Goal: Information Seeking & Learning: Learn about a topic

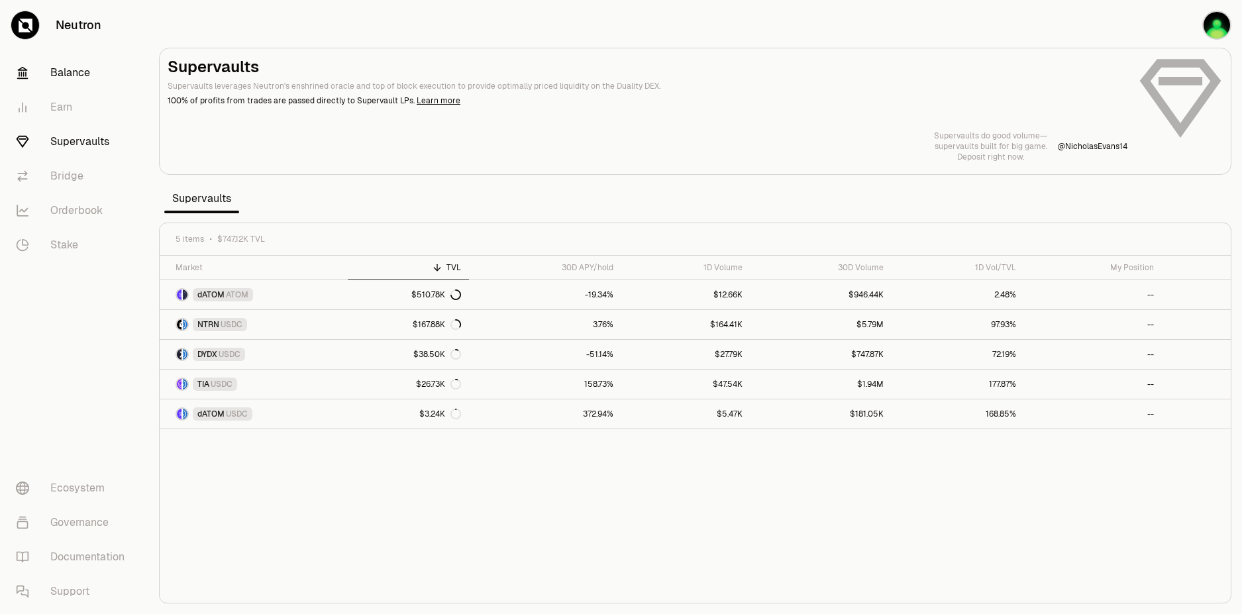
click at [75, 77] on link "Balance" at bounding box center [74, 73] width 138 height 34
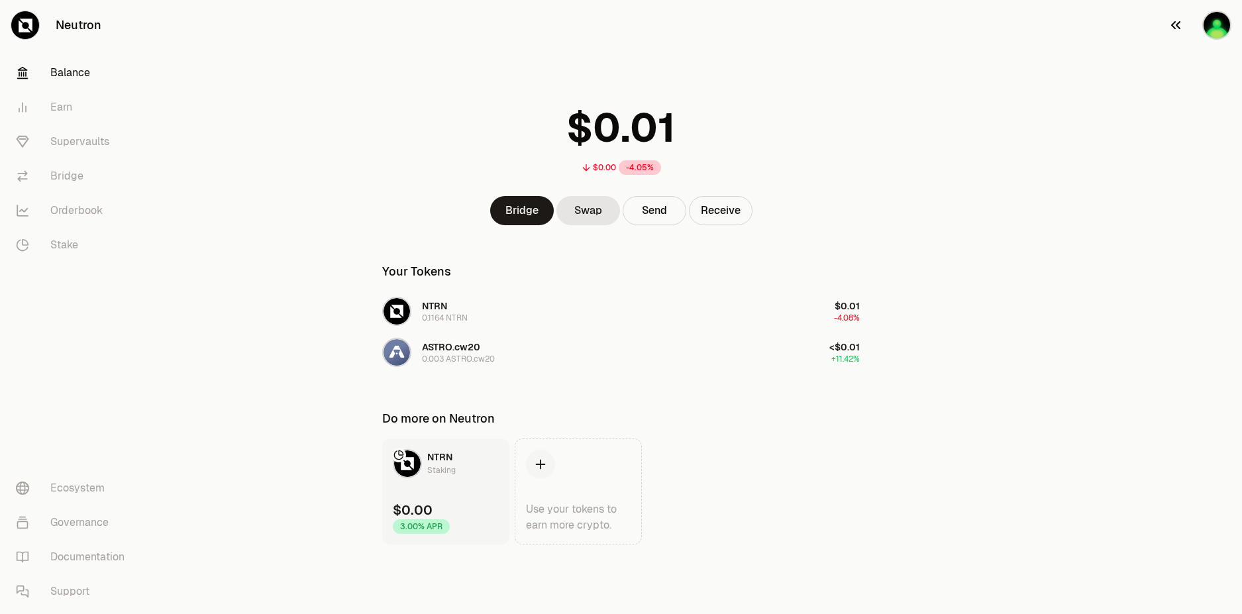
click at [1212, 30] on img "button" at bounding box center [1216, 25] width 29 height 29
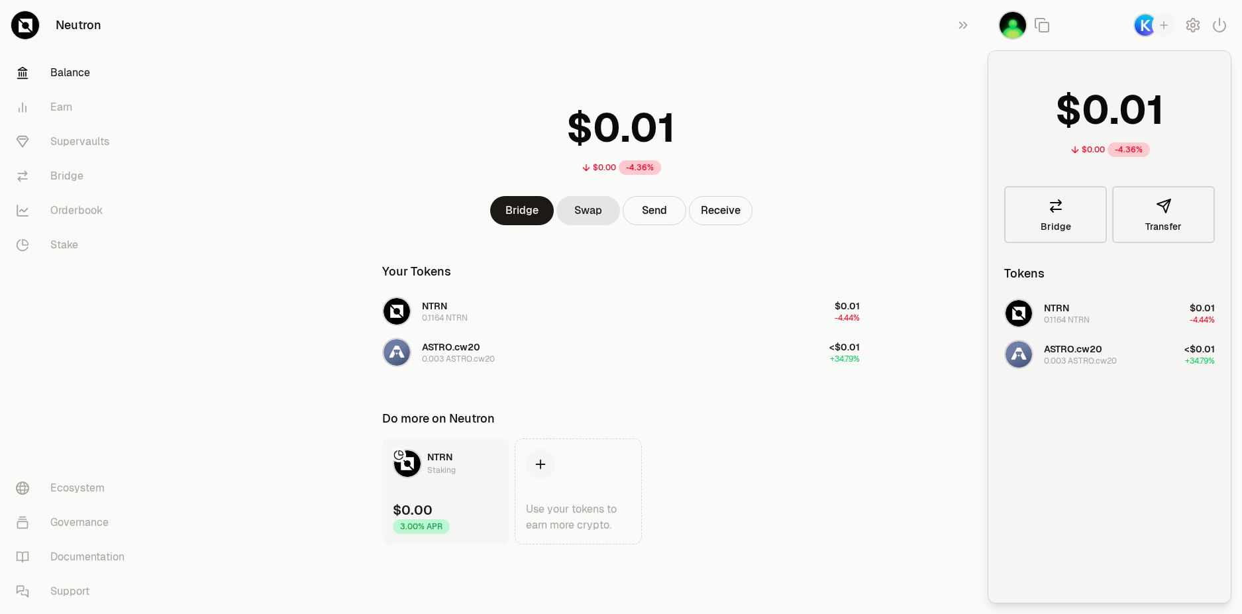
click at [819, 87] on div "$0.00 -4.36%" at bounding box center [620, 136] width 509 height 103
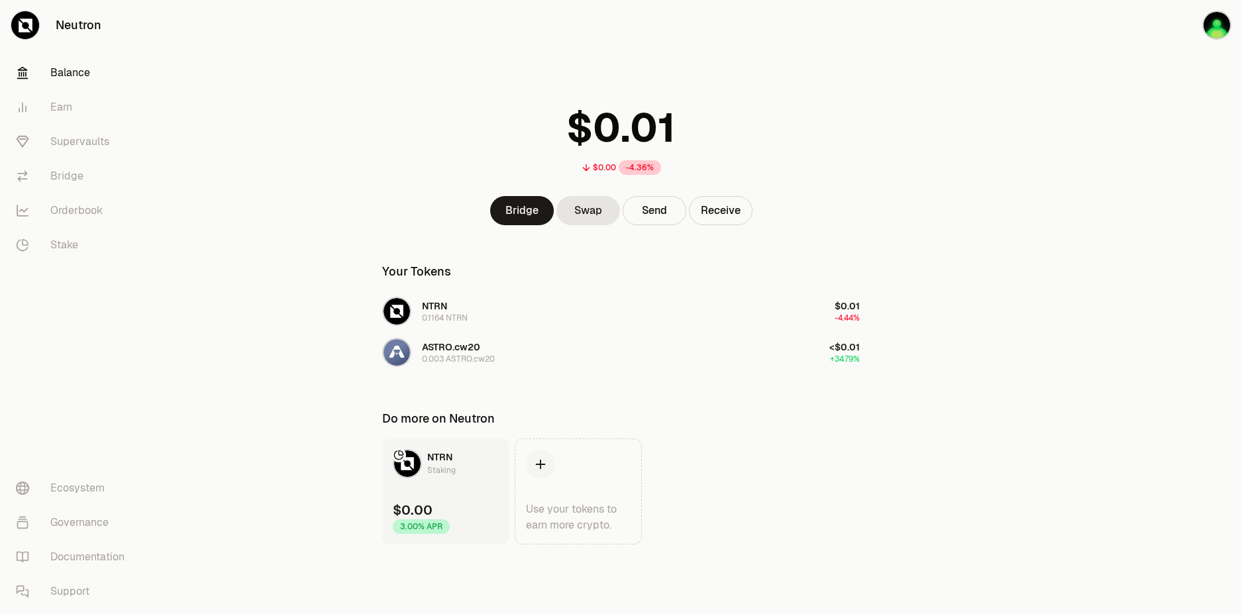
click at [84, 26] on link "Neutron" at bounding box center [74, 25] width 148 height 50
click at [75, 85] on link "Balance" at bounding box center [74, 73] width 138 height 34
click at [65, 101] on link "Earn" at bounding box center [74, 107] width 138 height 34
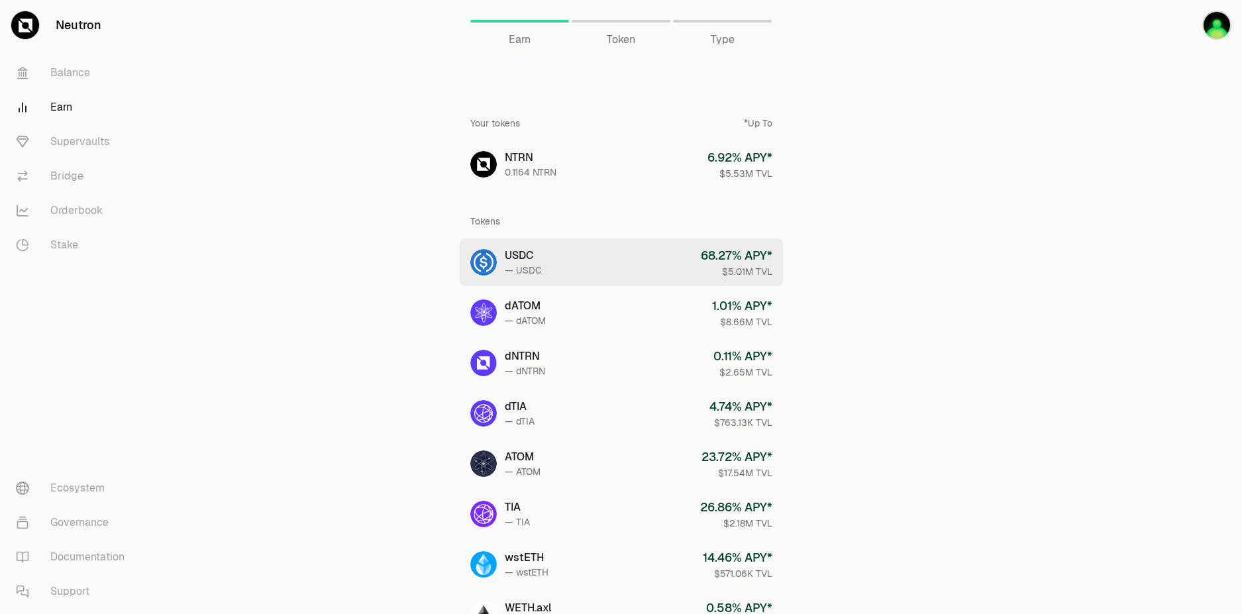
click at [750, 254] on div "68.27 % APY*" at bounding box center [737, 255] width 72 height 19
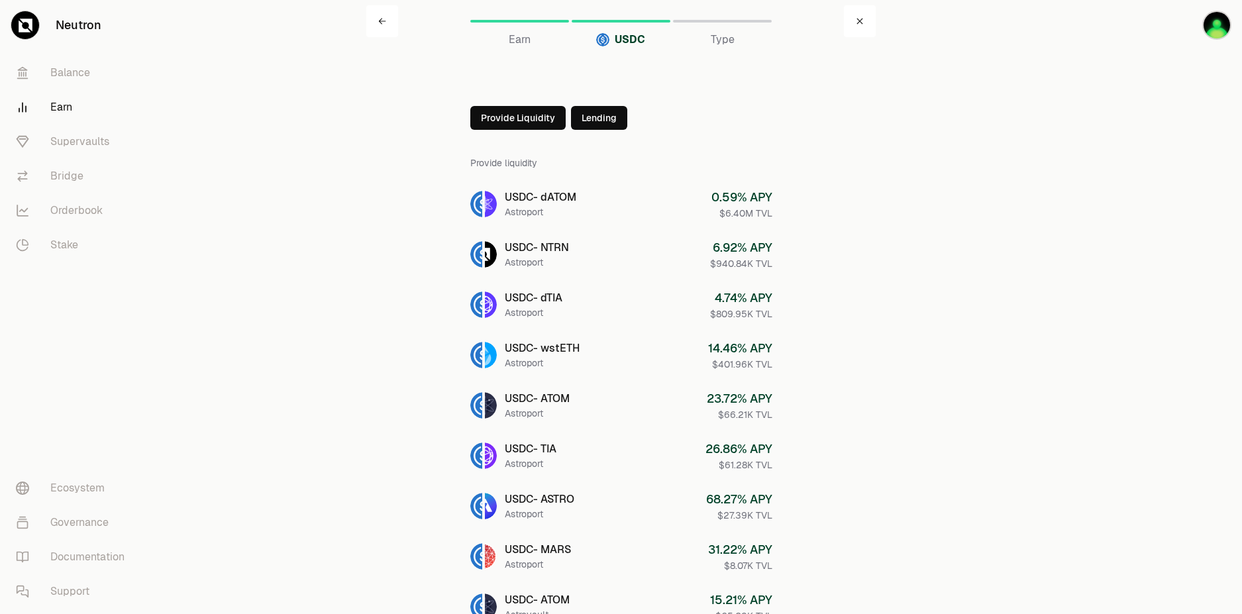
click at [504, 121] on button "Provide Liquidity" at bounding box center [517, 118] width 95 height 24
click at [522, 120] on button "Provide Liquidity" at bounding box center [546, 118] width 95 height 24
click at [478, 117] on icon at bounding box center [482, 118] width 11 height 11
click at [65, 134] on link "Supervaults" at bounding box center [74, 141] width 138 height 34
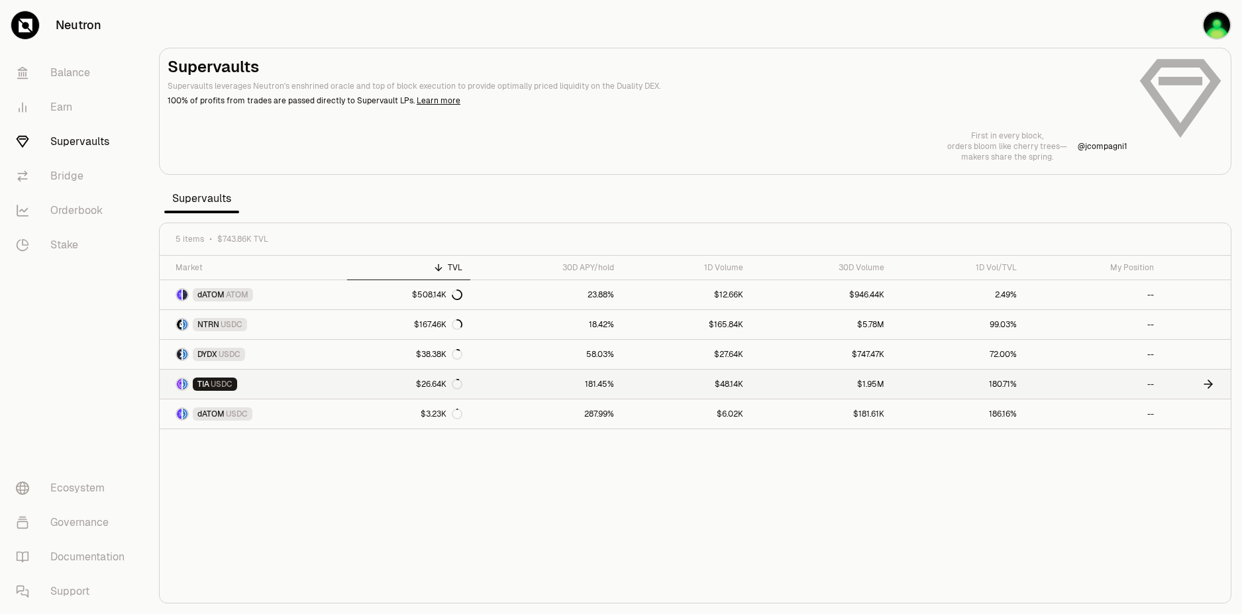
click at [216, 384] on span "USDC" at bounding box center [222, 384] width 22 height 11
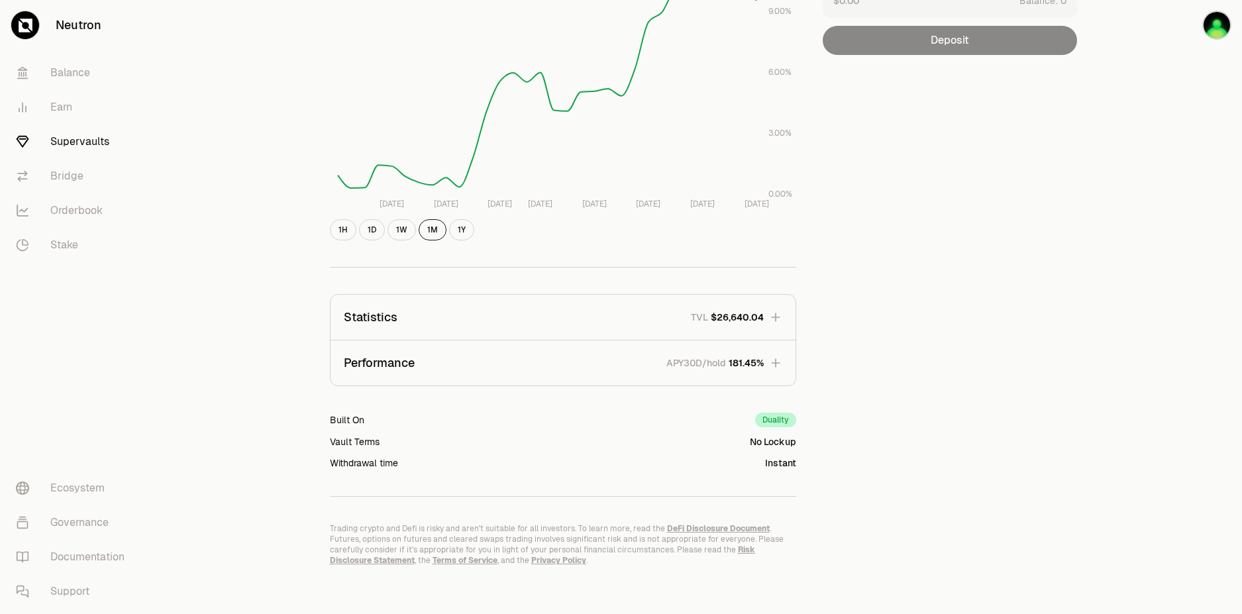
scroll to position [252, 0]
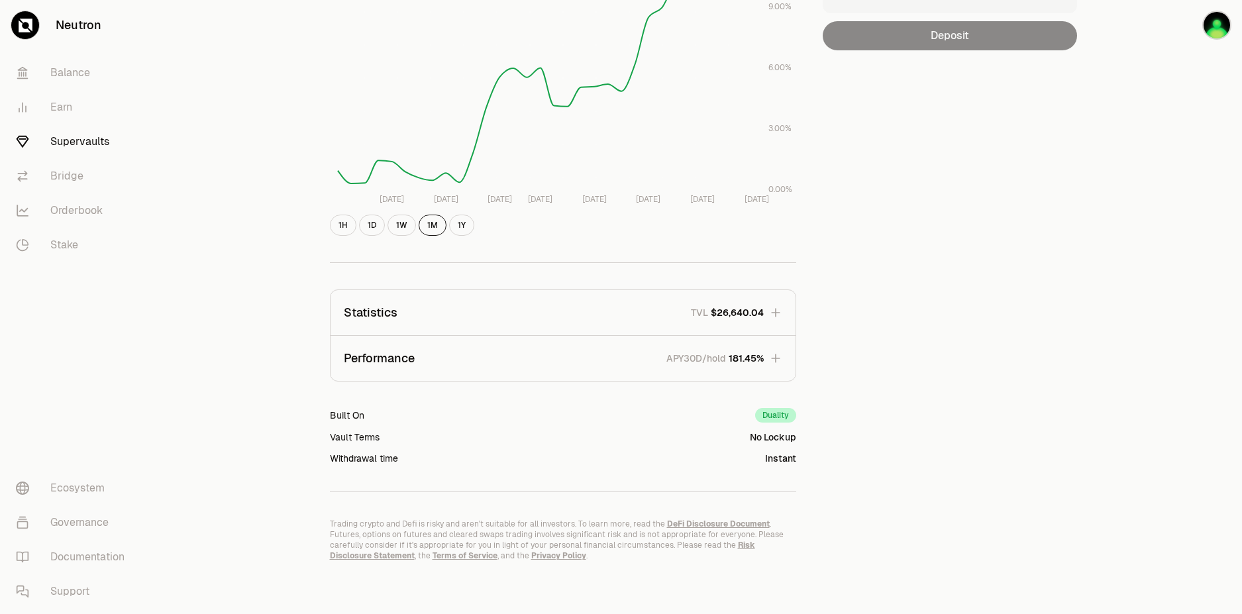
click at [777, 417] on div "Duality" at bounding box center [775, 415] width 41 height 15
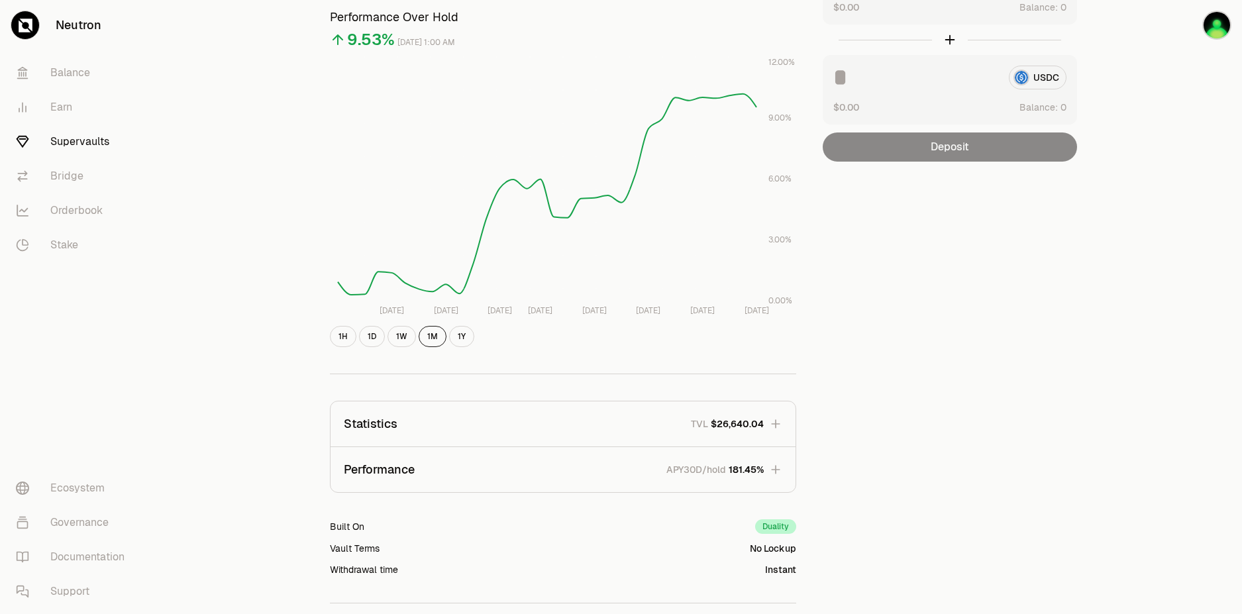
scroll to position [0, 0]
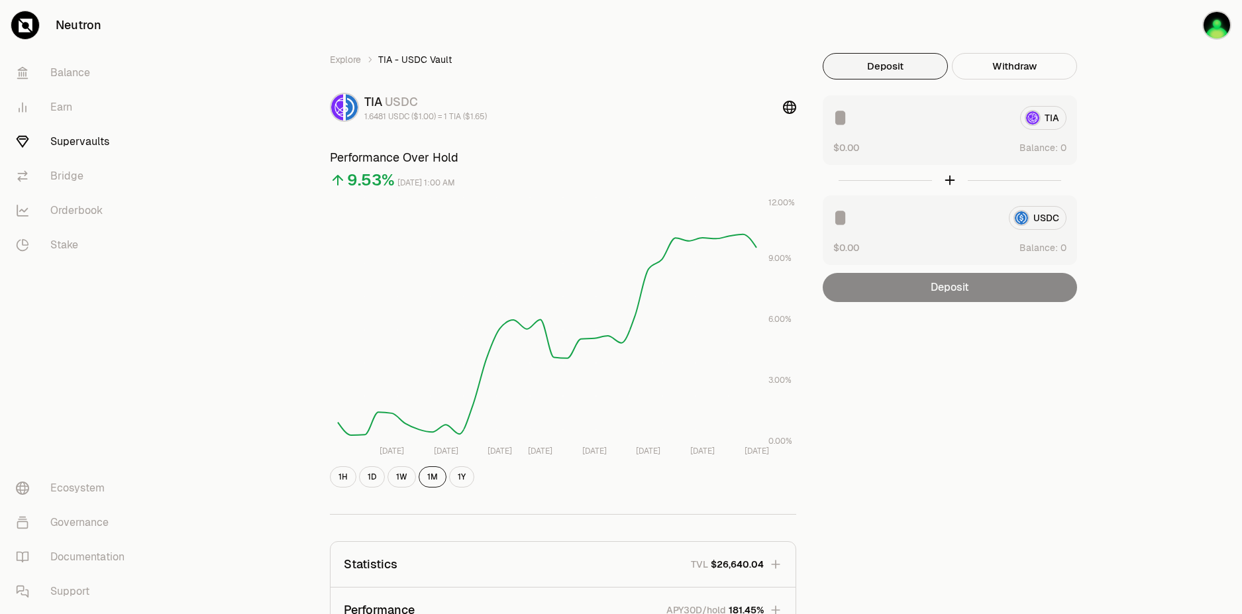
click at [62, 146] on link "Supervaults" at bounding box center [74, 141] width 138 height 34
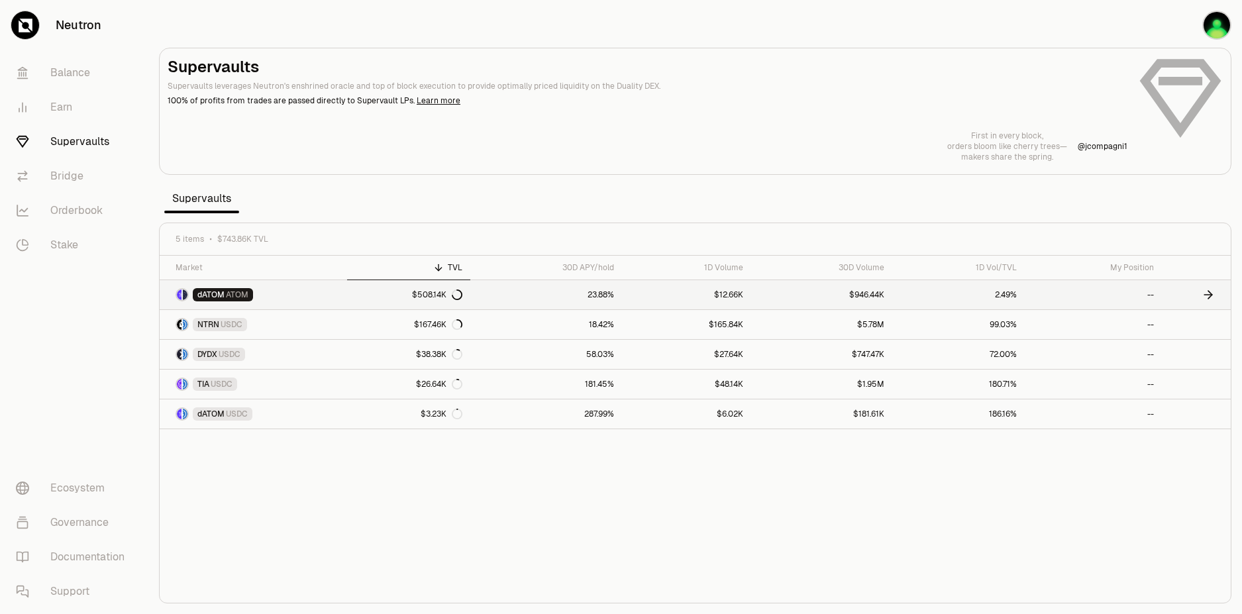
click at [223, 304] on link "dATOM ATOM" at bounding box center [253, 294] width 187 height 29
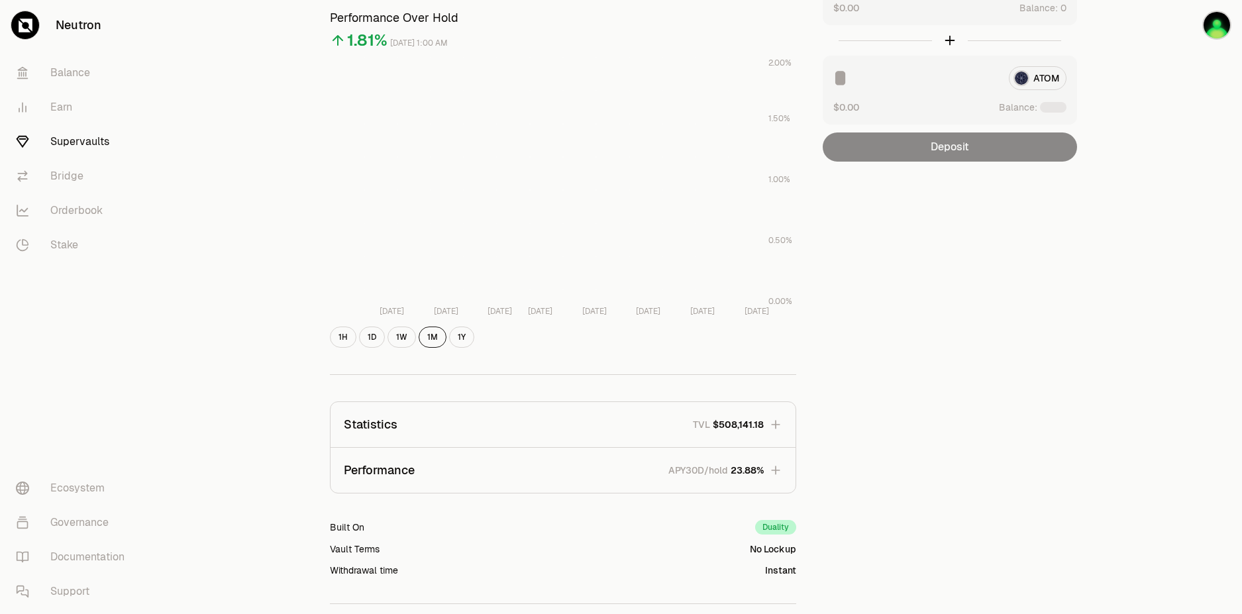
scroll to position [252, 0]
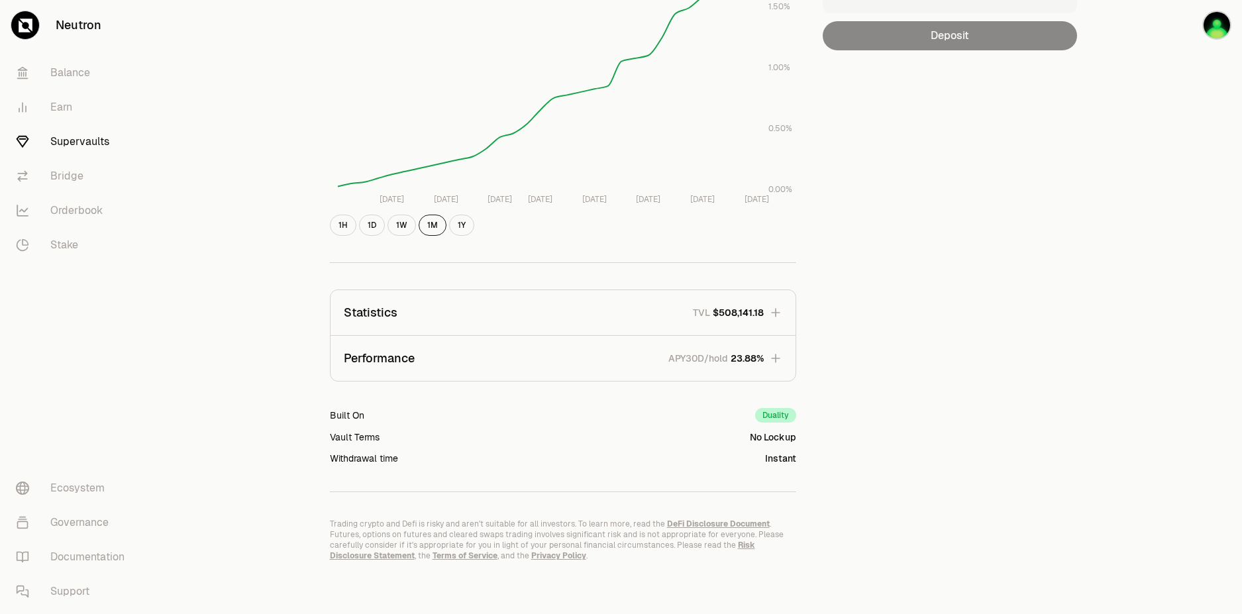
click at [64, 148] on link "Supervaults" at bounding box center [74, 141] width 138 height 34
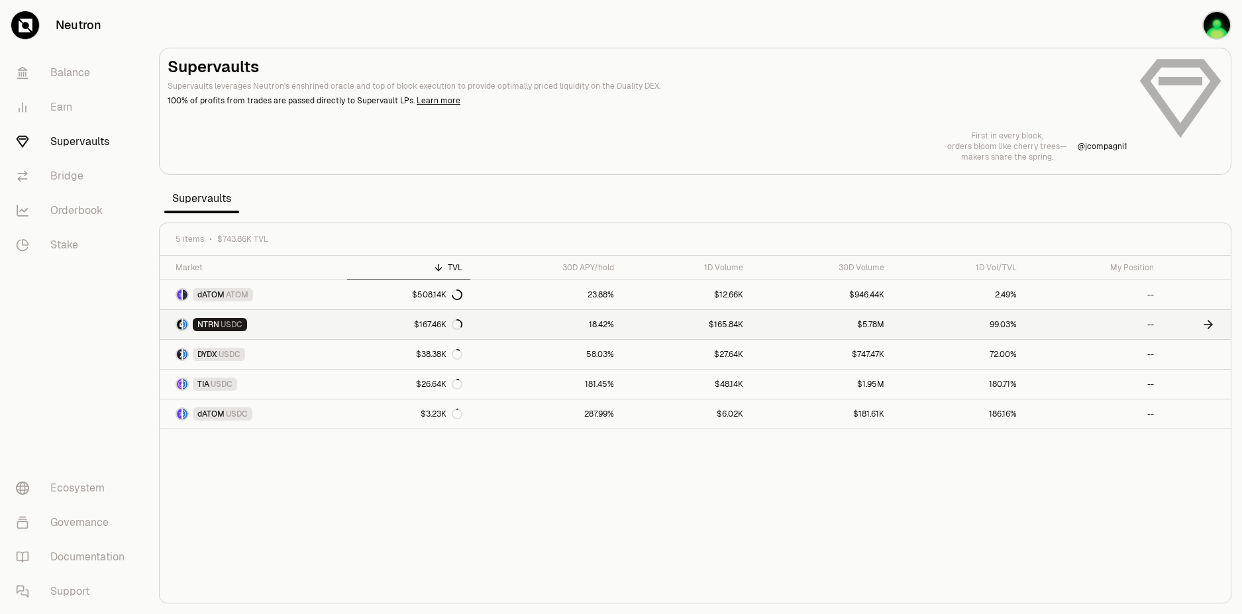
click at [219, 328] on div "NTRN USDC" at bounding box center [220, 324] width 54 height 13
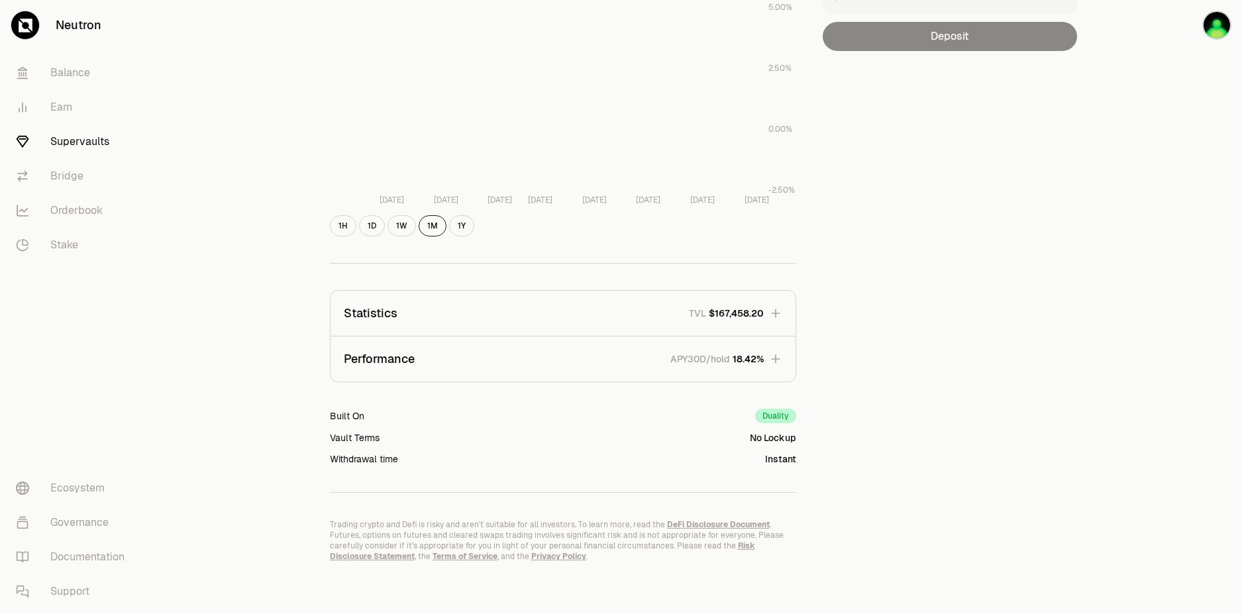
scroll to position [252, 0]
click at [76, 146] on link "Supervaults" at bounding box center [74, 141] width 138 height 34
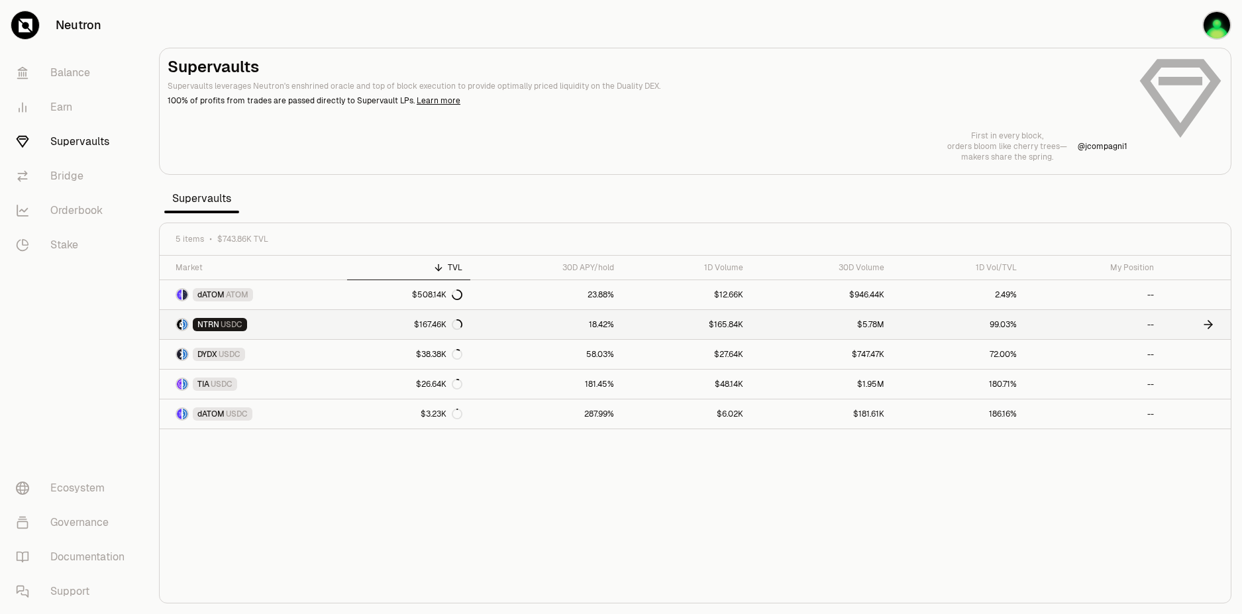
click at [213, 323] on span "NTRN" at bounding box center [208, 324] width 22 height 11
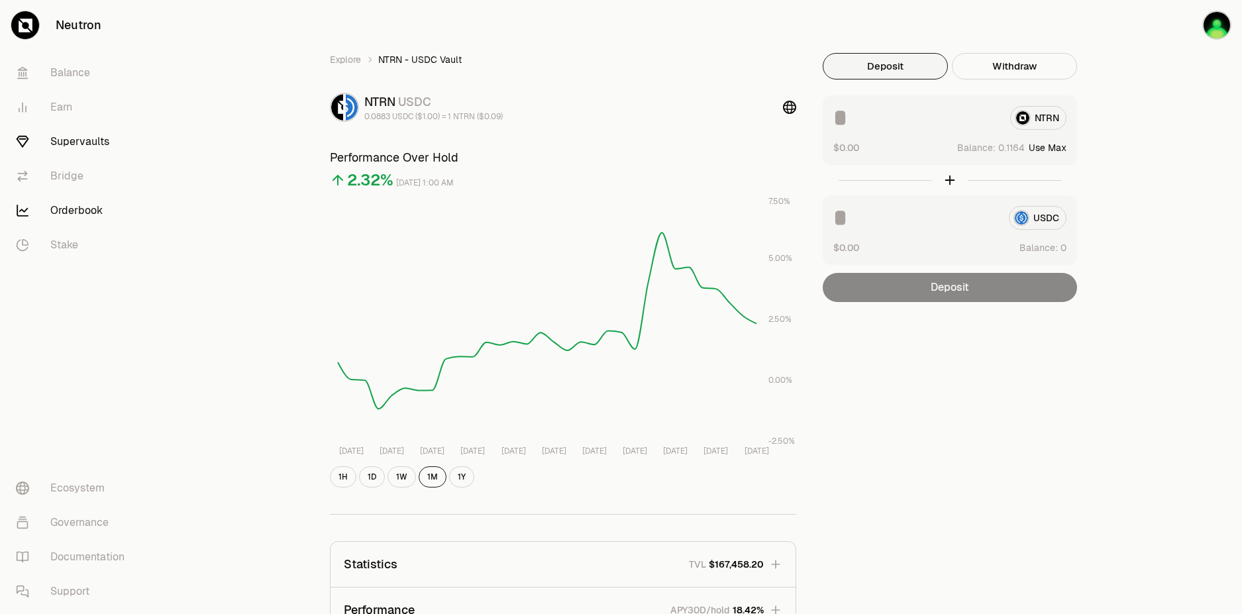
click at [72, 213] on link "Orderbook" at bounding box center [74, 210] width 138 height 34
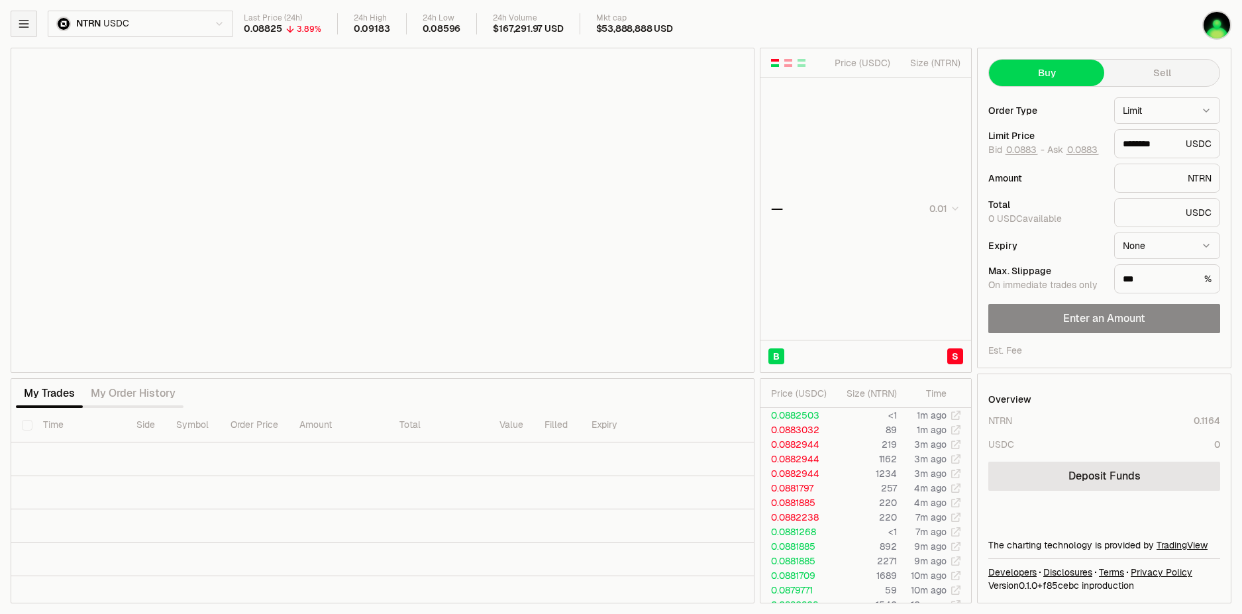
click at [34, 36] on button "button" at bounding box center [24, 24] width 26 height 26
type input "********"
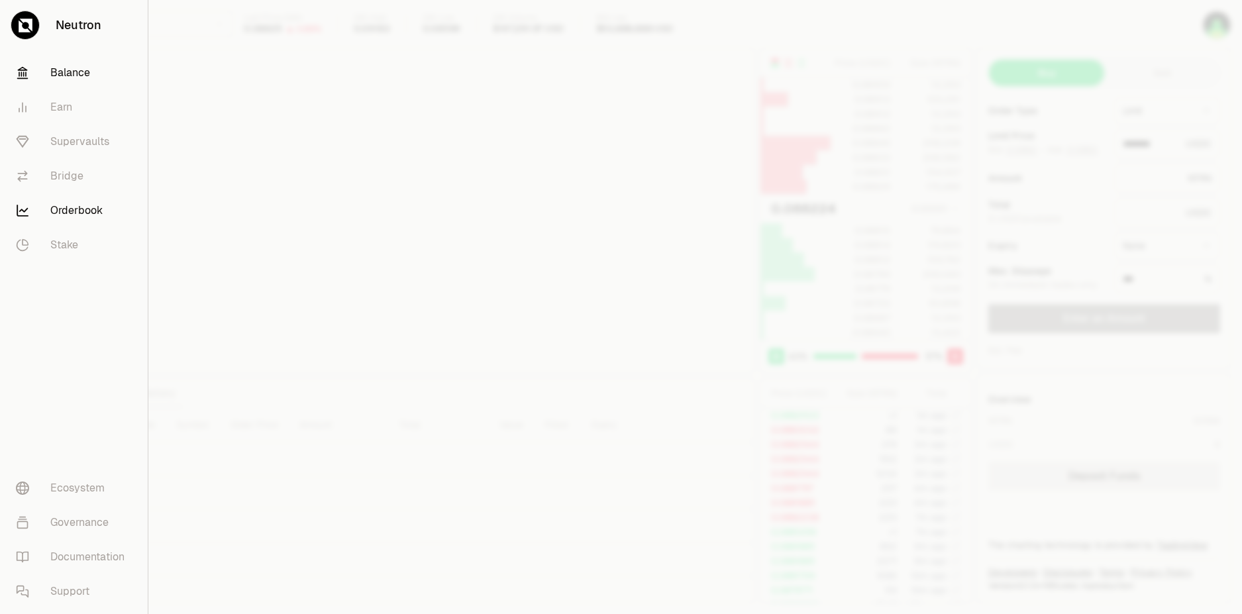
click at [79, 77] on link "Balance" at bounding box center [73, 73] width 137 height 34
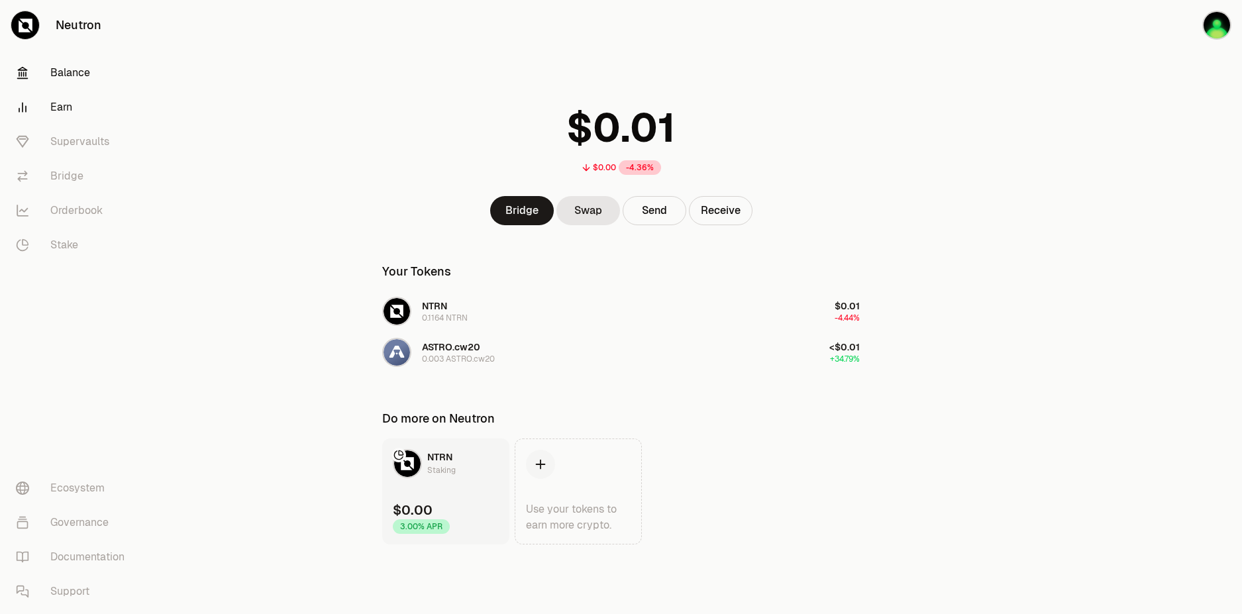
click at [59, 115] on link "Earn" at bounding box center [74, 107] width 138 height 34
